Goal: Information Seeking & Learning: Find specific fact

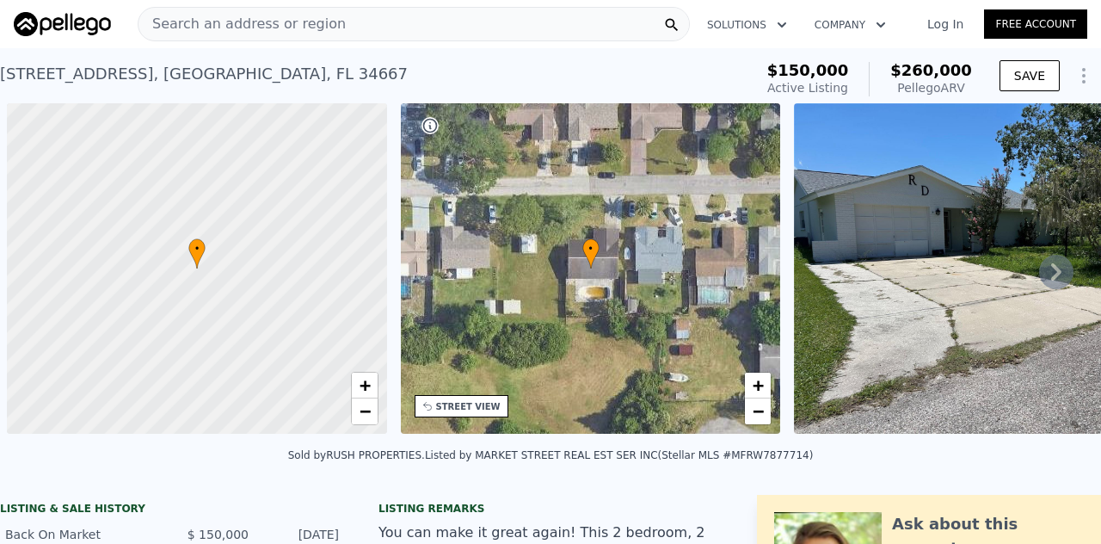
scroll to position [0, 7]
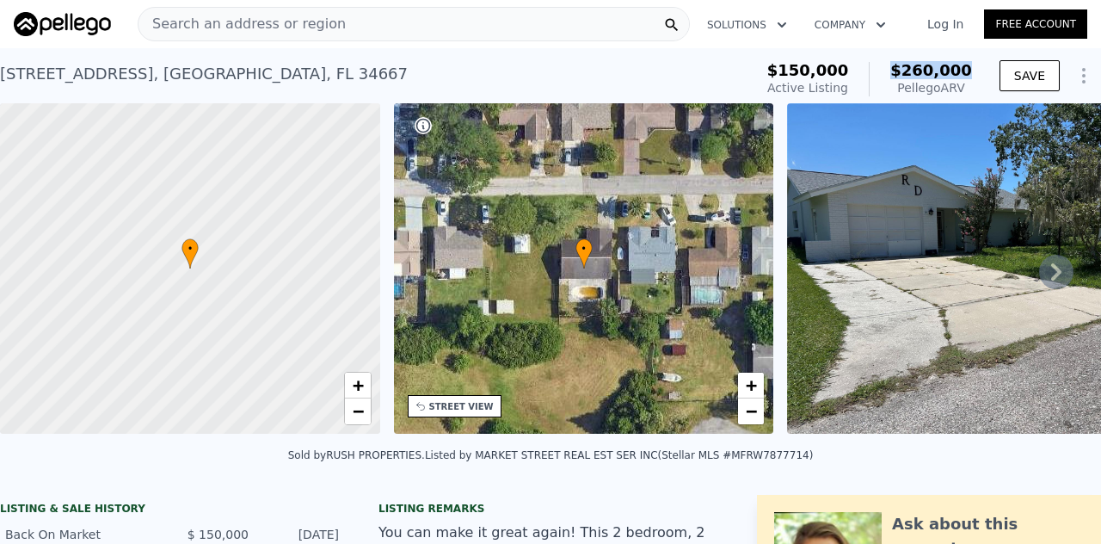
drag, startPoint x: 894, startPoint y: 73, endPoint x: 965, endPoint y: 66, distance: 70.9
click at [965, 66] on div "$150,000 Active Listing $260,000 Pellego ARV" at bounding box center [869, 79] width 218 height 48
drag, startPoint x: 967, startPoint y: 71, endPoint x: 854, endPoint y: 66, distance: 112.7
click at [854, 66] on div "$150,000 Active Listing $260,000 Pellego ARV" at bounding box center [869, 79] width 218 height 48
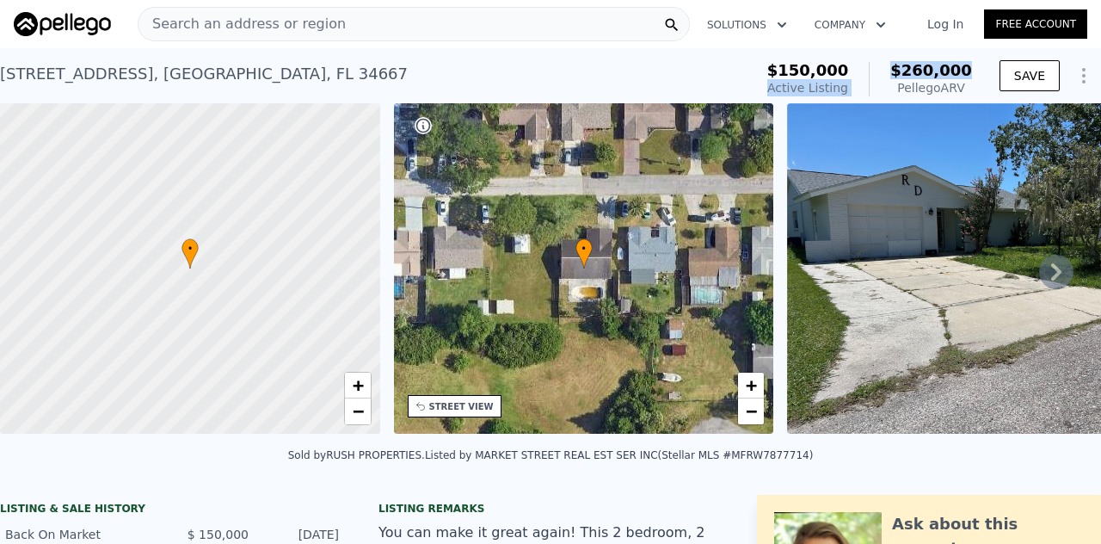
click at [893, 77] on div "$260,000 Pellego ARV" at bounding box center [920, 79] width 103 height 34
drag, startPoint x: 898, startPoint y: 67, endPoint x: 961, endPoint y: 65, distance: 63.7
click at [961, 65] on span "$260,000" at bounding box center [931, 70] width 82 height 18
drag, startPoint x: 967, startPoint y: 69, endPoint x: 900, endPoint y: 70, distance: 67.1
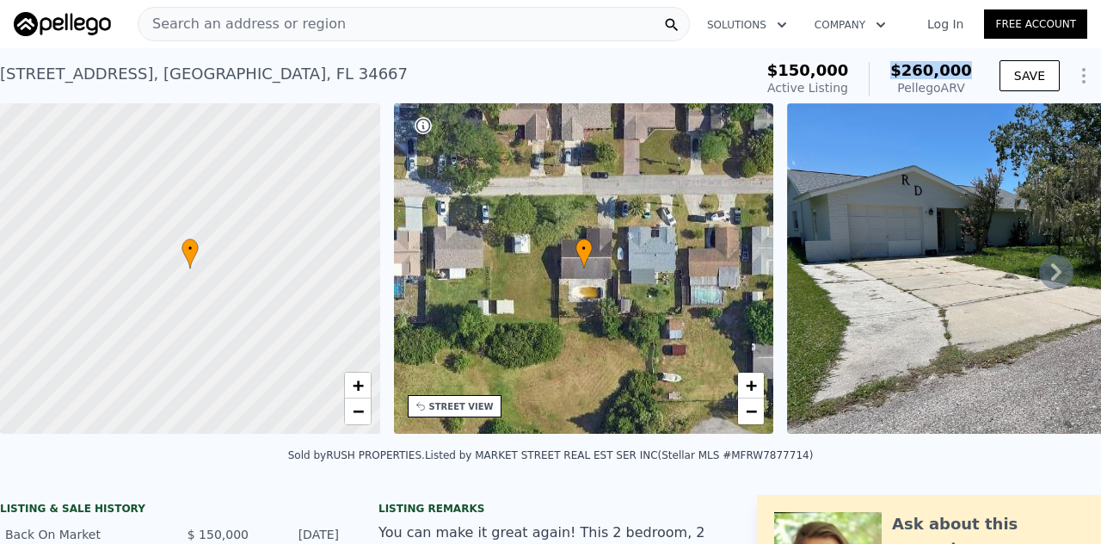
click at [900, 70] on div "$150,000 Active Listing $260,000 Pellego ARV" at bounding box center [869, 79] width 218 height 48
copy span "$260,000"
click at [900, 70] on span "$260,000" at bounding box center [931, 70] width 82 height 18
